Goal: Find specific page/section: Find specific page/section

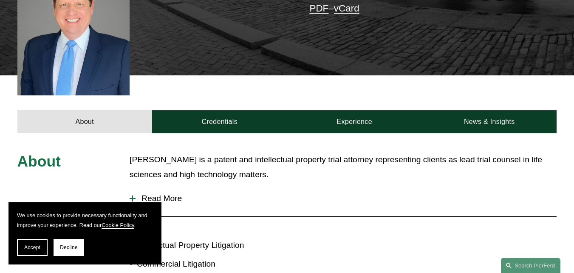
scroll to position [298, 0]
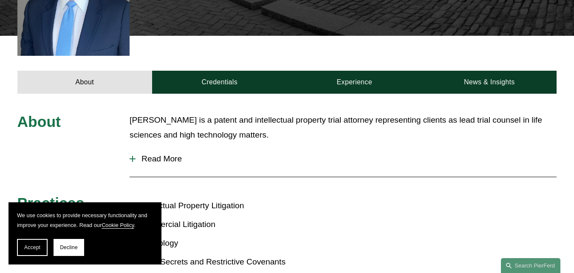
click at [129, 141] on div "About [PERSON_NAME] is a patent and intellectual property trial attorney repres…" at bounding box center [287, 221] width 574 height 217
click at [131, 156] on div at bounding box center [133, 159] width 6 height 6
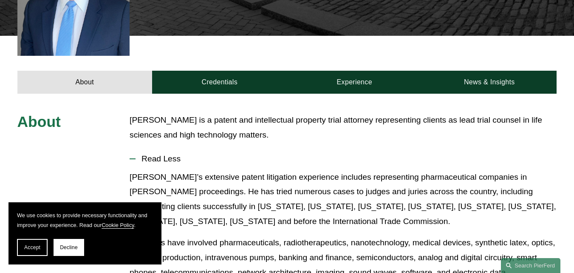
click at [275, 148] on button "Read Less" at bounding box center [343, 159] width 427 height 22
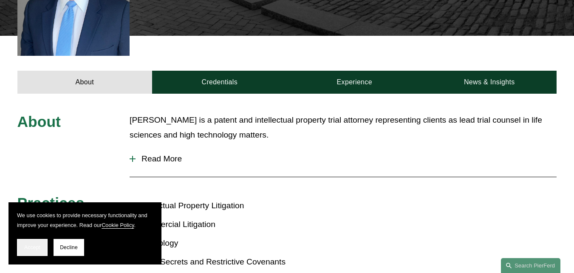
click at [37, 247] on span "Accept" at bounding box center [32, 247] width 16 height 6
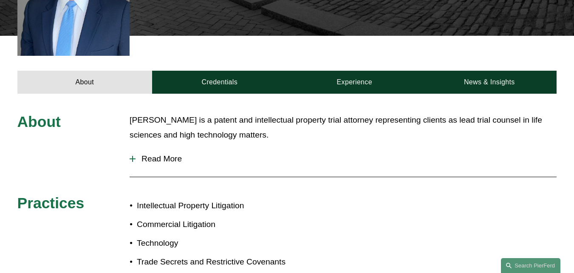
click at [134, 156] on div at bounding box center [133, 159] width 6 height 6
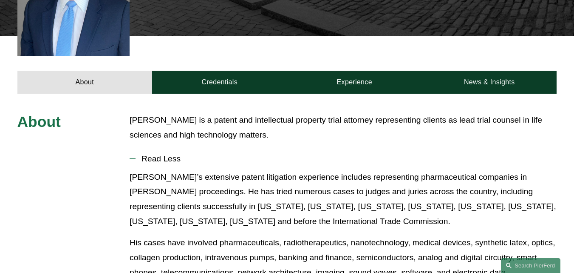
click at [401, 119] on p "[PERSON_NAME] is a patent and intellectual property trial attorney representing…" at bounding box center [343, 127] width 427 height 29
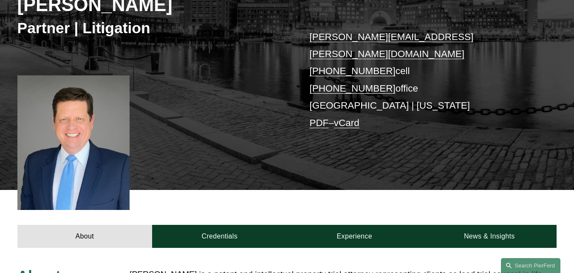
scroll to position [79, 0]
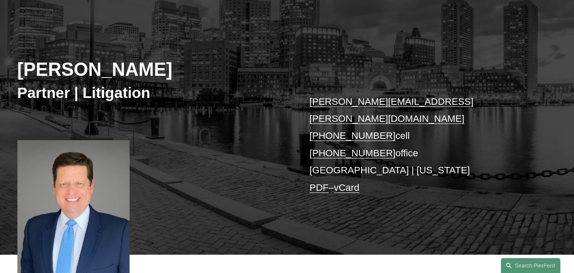
click at [25, 65] on h2 "[PERSON_NAME]" at bounding box center [152, 69] width 270 height 23
drag, startPoint x: 19, startPoint y: 65, endPoint x: 176, endPoint y: 65, distance: 157.8
click at [176, 65] on h2 "[PERSON_NAME]" at bounding box center [152, 69] width 270 height 23
copy h2 "[PERSON_NAME]"
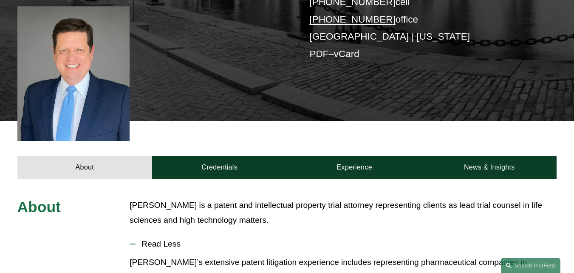
scroll to position [122, 0]
